Goal: Find specific page/section: Find specific page/section

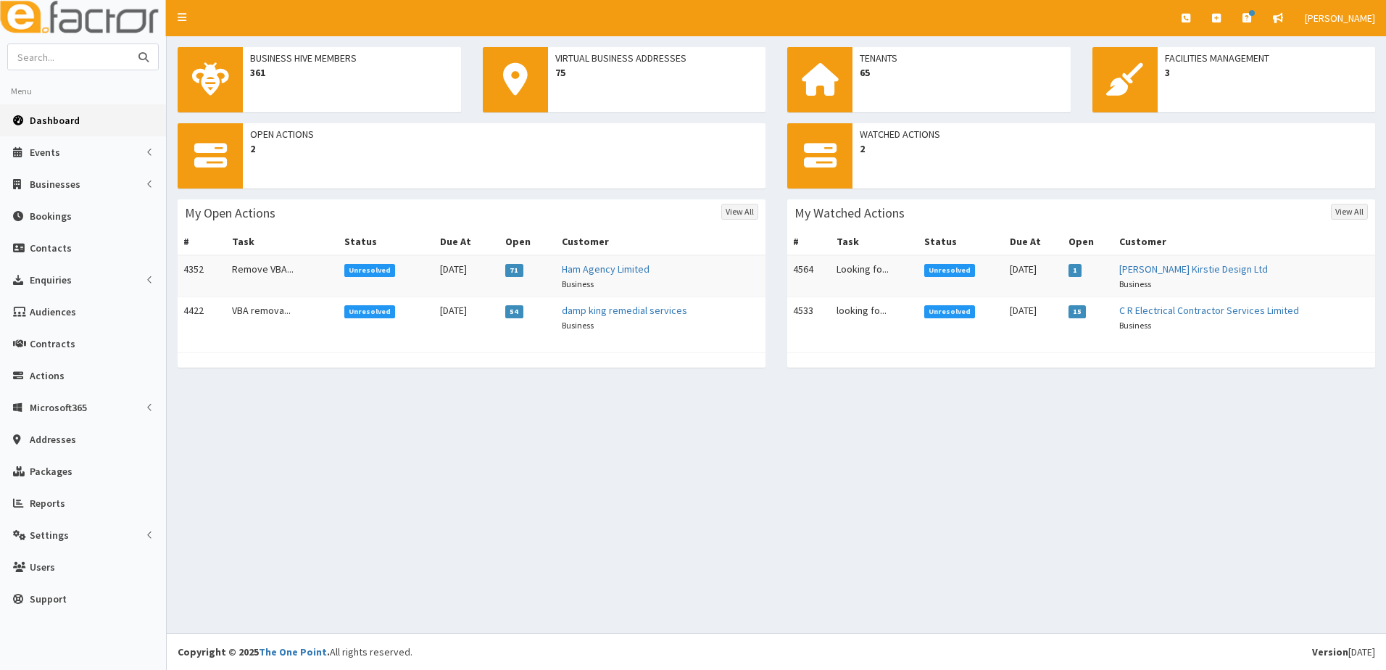
click at [96, 60] on input "text" at bounding box center [69, 56] width 122 height 25
type input "immingham"
click at [129, 44] on button "submit" at bounding box center [143, 56] width 29 height 25
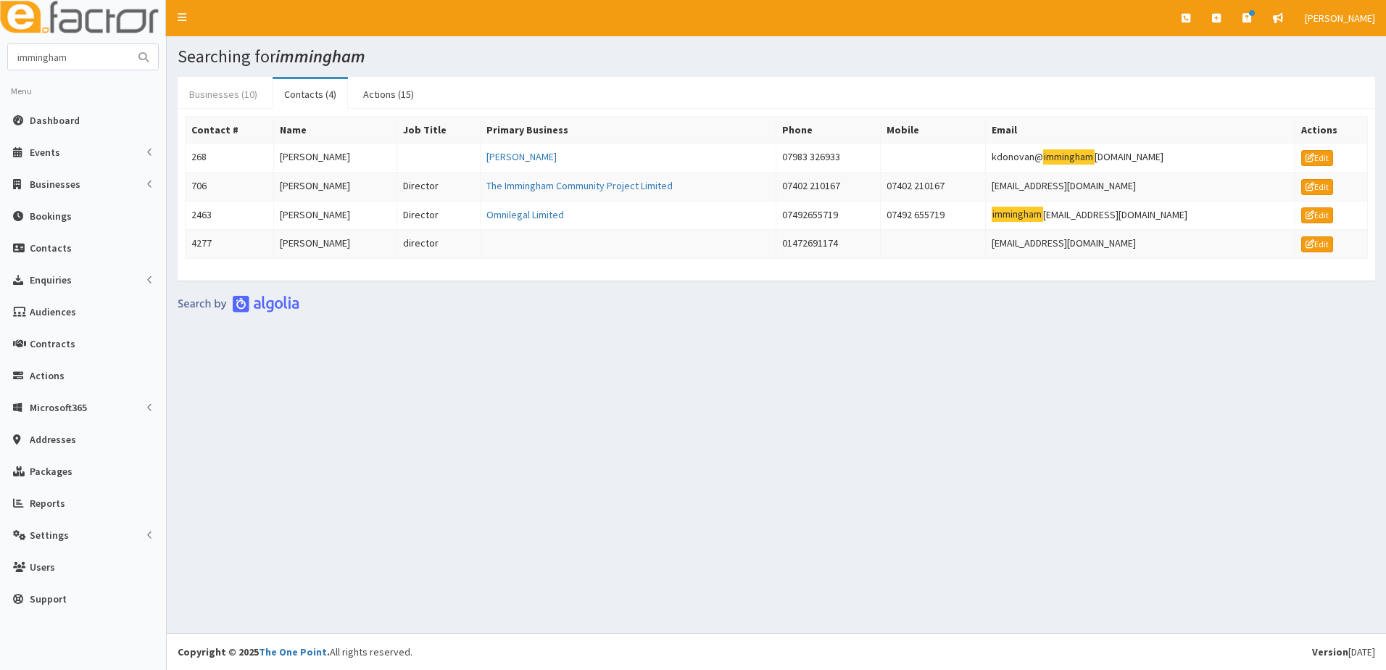
click at [201, 94] on link "Businesses (10)" at bounding box center [223, 94] width 91 height 30
